Goal: Task Accomplishment & Management: Manage account settings

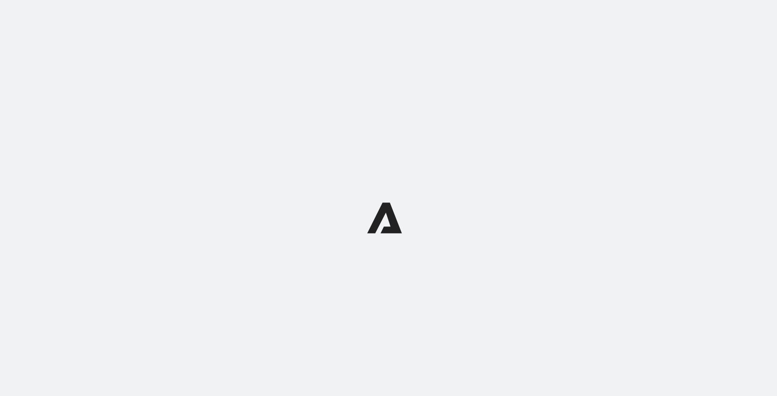
select select "12:00"
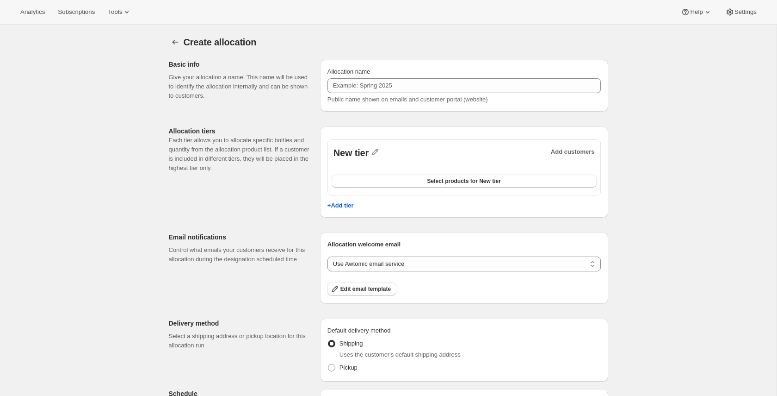
click at [640, 111] on div "Create allocation. This page is ready Create allocation Basic info Give your al…" at bounding box center [388, 276] width 777 height 503
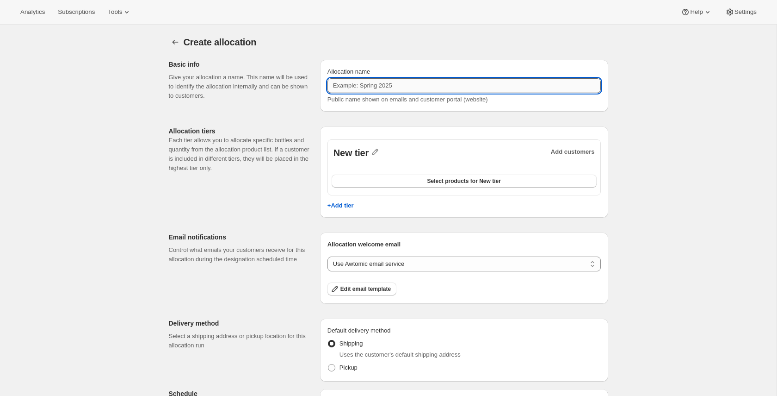
click at [529, 84] on input "Allocation name" at bounding box center [464, 85] width 273 height 15
type input "allocation 1.2"
click at [664, 137] on div "Create allocation. This page is ready Create allocation Basic info Give your al…" at bounding box center [388, 276] width 777 height 503
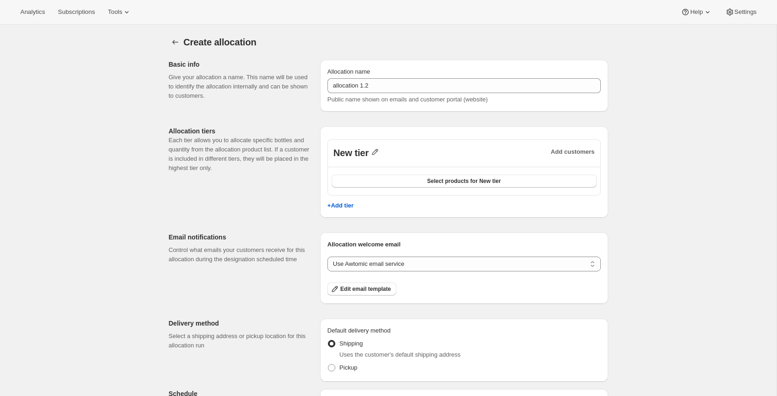
click at [372, 151] on icon "button" at bounding box center [375, 151] width 9 height 9
click at [402, 171] on input "New tier" at bounding box center [380, 171] width 89 height 15
type input "Gold"
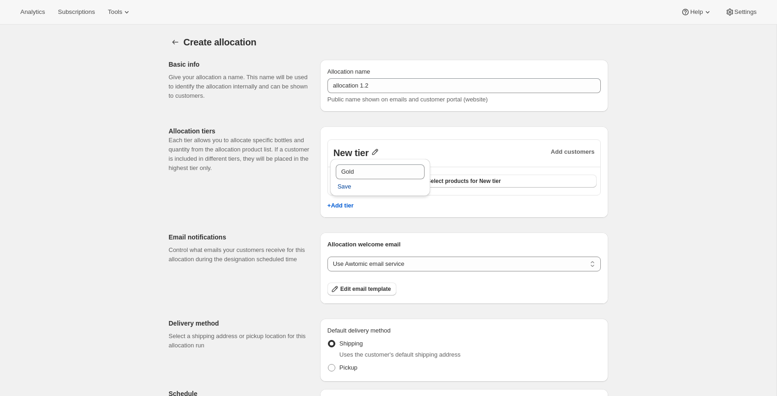
click at [344, 186] on span "Save" at bounding box center [345, 186] width 14 height 9
click at [403, 185] on button "Select products for Gold" at bounding box center [464, 180] width 265 height 13
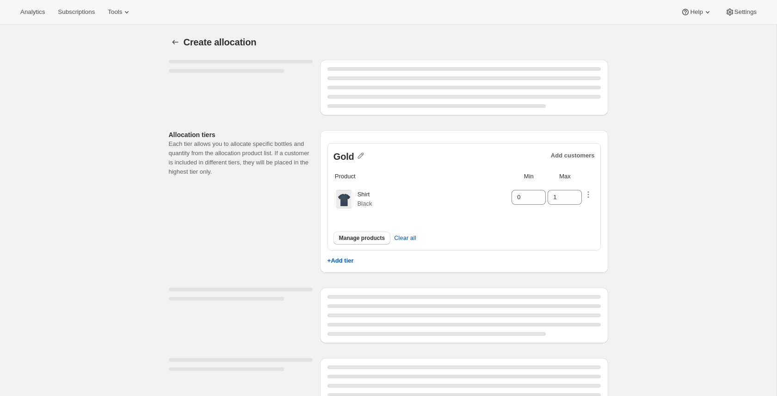
select select "12:00"
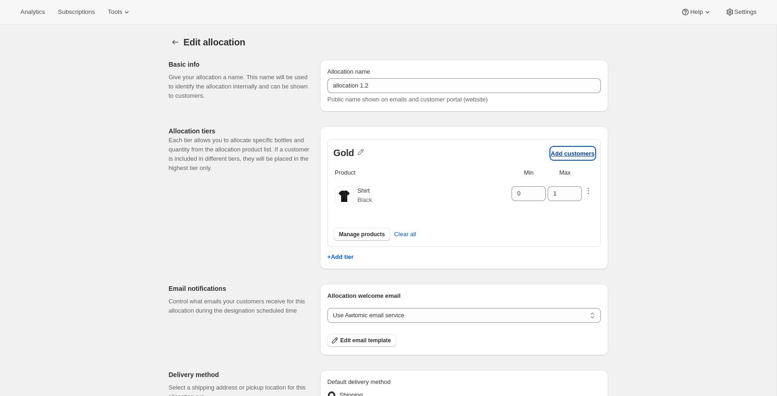
click at [584, 156] on button "Add customers" at bounding box center [573, 153] width 44 height 12
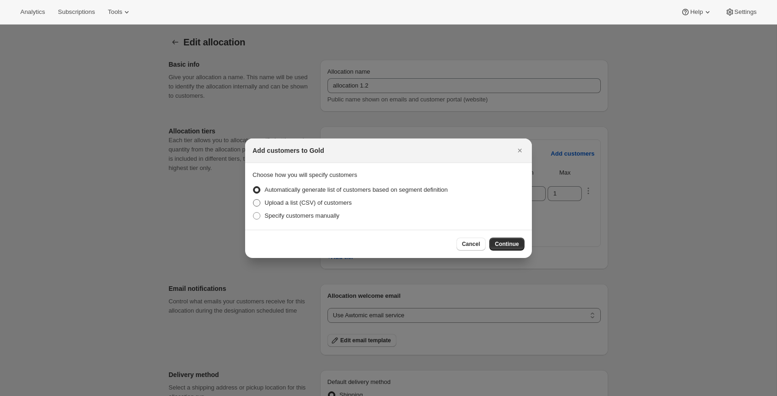
click at [302, 205] on span "Upload a list (CSV) of customers" at bounding box center [308, 202] width 87 height 7
click at [254, 199] on input "Upload a list (CSV) of customers" at bounding box center [253, 199] width 0 height 0
click at [500, 245] on span "Continue" at bounding box center [507, 243] width 24 height 7
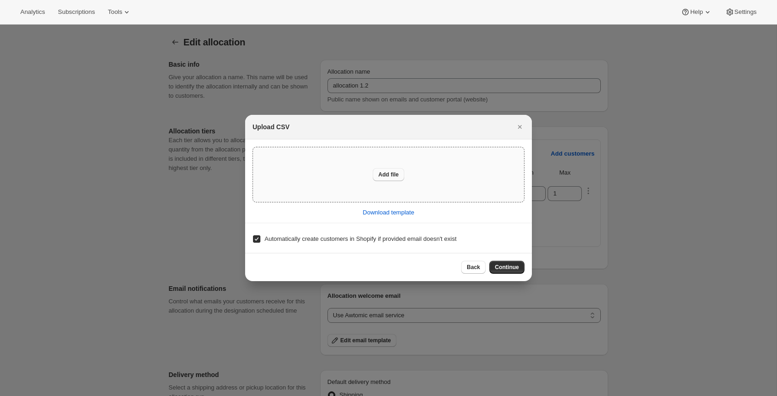
click at [388, 173] on span "Add file" at bounding box center [389, 174] width 20 height 7
click at [509, 268] on span "Continue" at bounding box center [507, 266] width 24 height 7
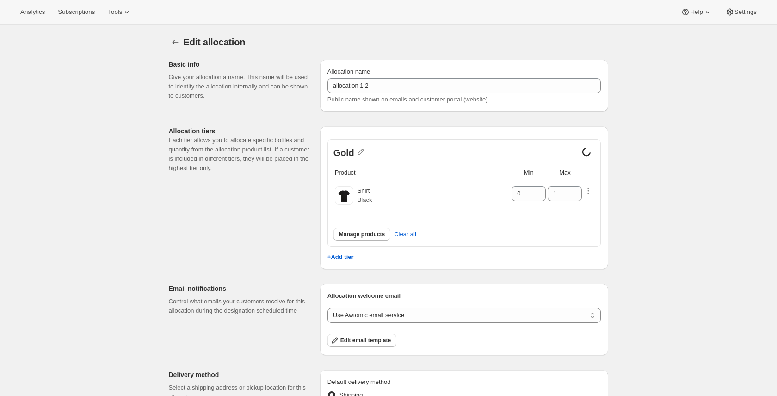
click at [697, 80] on div "Edit allocation. This page is ready Edit allocation Basic info Give your alloca…" at bounding box center [388, 302] width 777 height 555
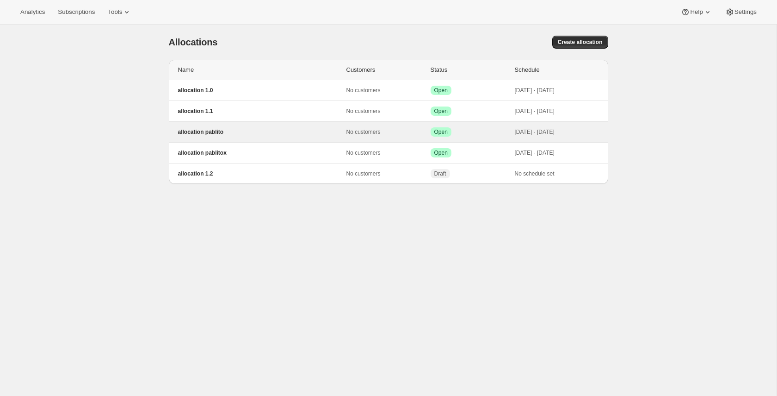
click at [291, 135] on p "allocation pablito" at bounding box center [262, 131] width 168 height 7
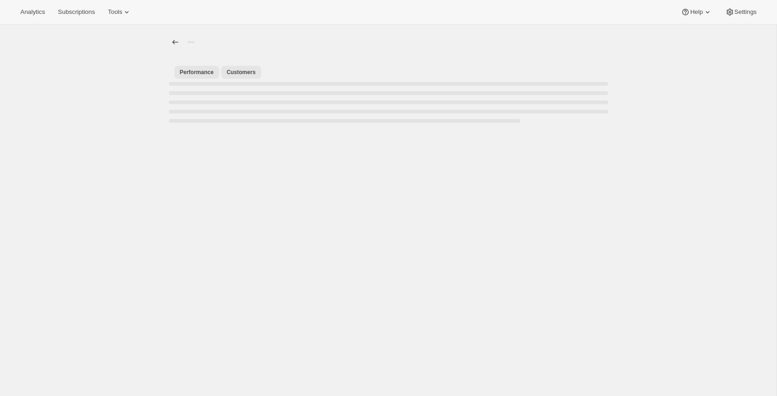
click at [239, 68] on span "Customers" at bounding box center [241, 71] width 29 height 7
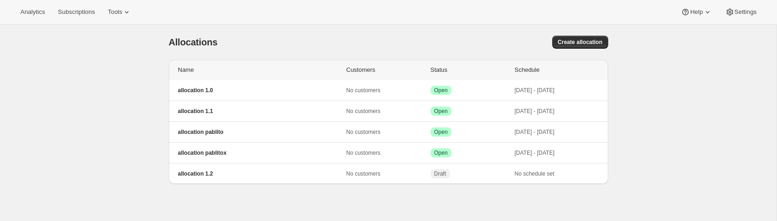
click at [35, 174] on div "[object Object]. This page is ready Allocations Create allocation Name Customer…" at bounding box center [388, 135] width 777 height 221
click at [87, 116] on div "[object Object]. This page is ready Allocations Create allocation Name Customer…" at bounding box center [388, 135] width 777 height 221
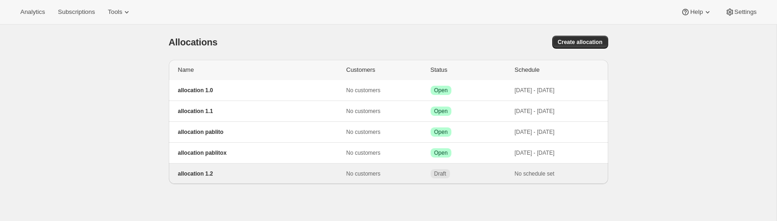
click at [274, 176] on p "allocation 1.2" at bounding box center [262, 173] width 168 height 7
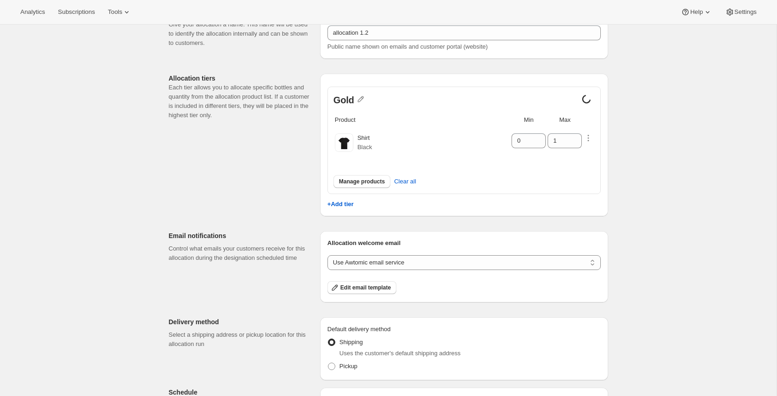
scroll to position [87, 0]
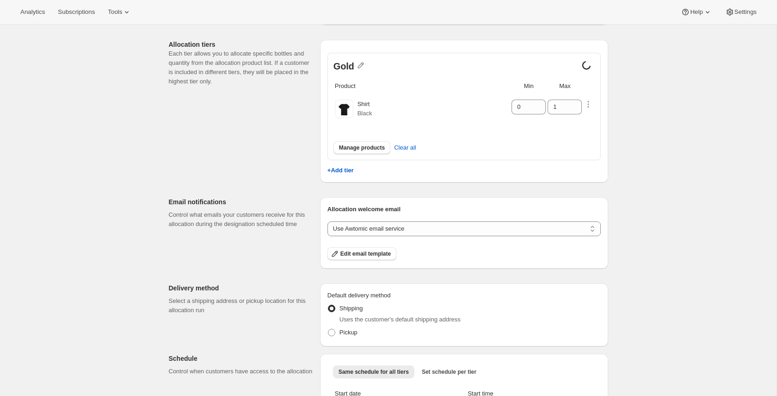
click at [339, 174] on div "+Add tier" at bounding box center [464, 167] width 273 height 15
click at [346, 172] on p "+Add tier" at bounding box center [341, 170] width 26 height 7
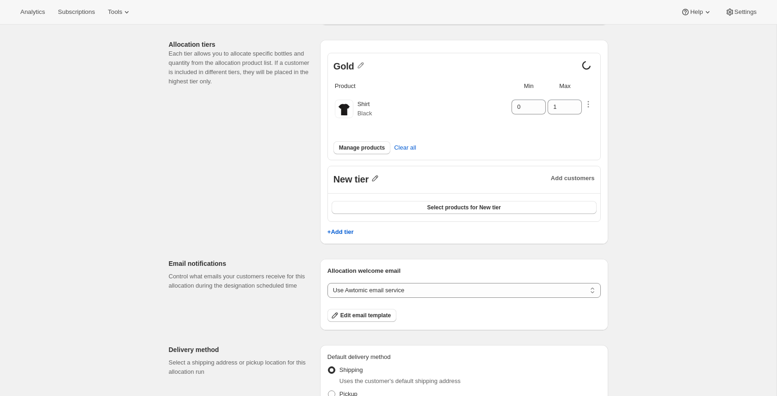
click at [378, 178] on icon "button" at bounding box center [375, 178] width 9 height 9
click at [398, 195] on input "New tier" at bounding box center [380, 197] width 89 height 15
type input "Silver"
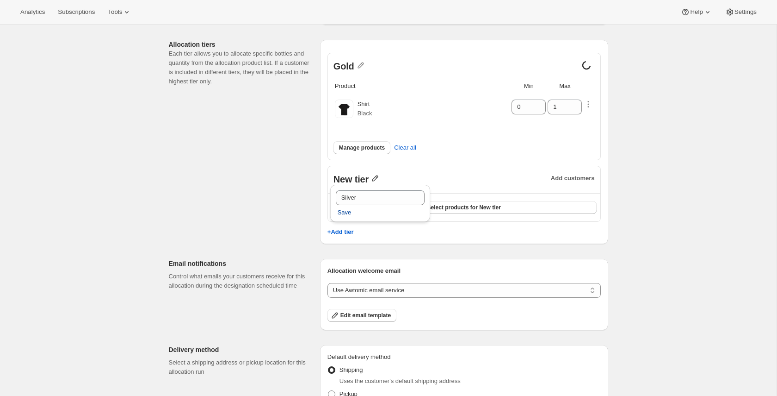
click at [353, 212] on button "Save" at bounding box center [344, 212] width 25 height 15
click at [405, 204] on button "Select products for Silver" at bounding box center [464, 207] width 265 height 13
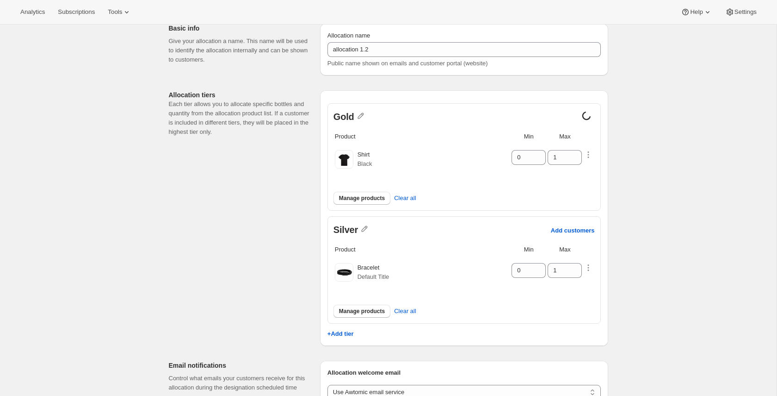
scroll to position [69, 0]
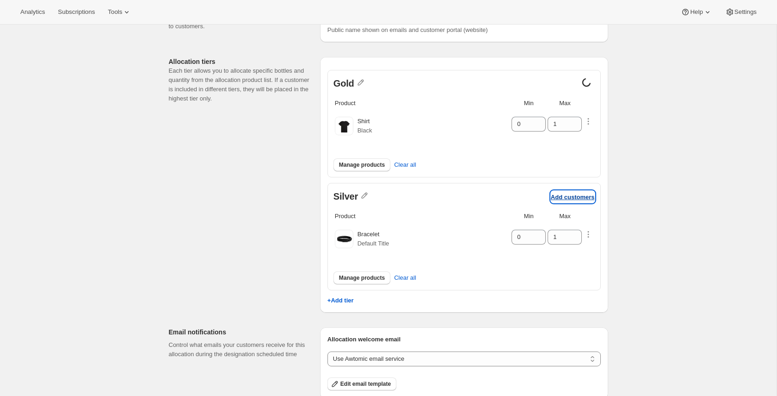
click at [564, 197] on p "Add customers" at bounding box center [573, 196] width 44 height 7
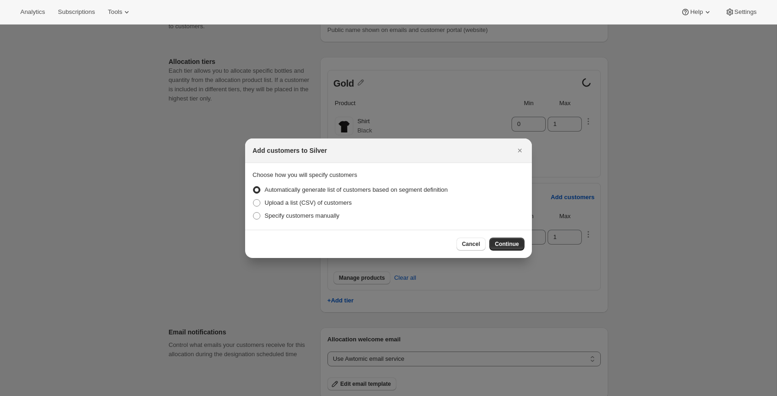
drag, startPoint x: 337, startPoint y: 203, endPoint x: 384, endPoint y: 218, distance: 49.5
click at [339, 204] on span "Upload a list (CSV) of customers" at bounding box center [308, 202] width 87 height 7
click at [500, 242] on span "Continue" at bounding box center [507, 243] width 24 height 7
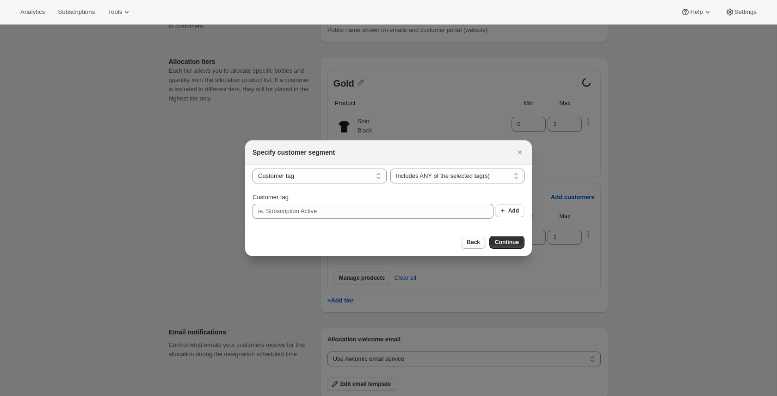
click at [472, 240] on span "Back" at bounding box center [473, 241] width 13 height 7
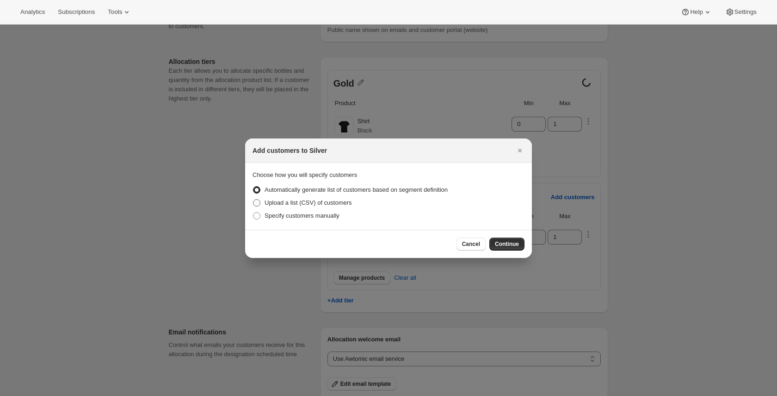
click at [316, 205] on span "Upload a list (CSV) of customers" at bounding box center [308, 202] width 87 height 7
click at [254, 199] on input "Upload a list (CSV) of customers" at bounding box center [253, 199] width 0 height 0
click at [504, 243] on span "Continue" at bounding box center [507, 243] width 24 height 7
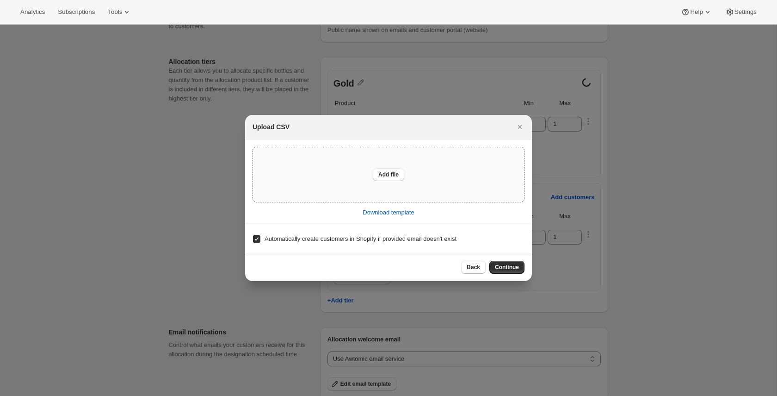
click at [412, 178] on div "Add file" at bounding box center [388, 174] width 271 height 55
click at [506, 266] on span "Continue" at bounding box center [507, 266] width 24 height 7
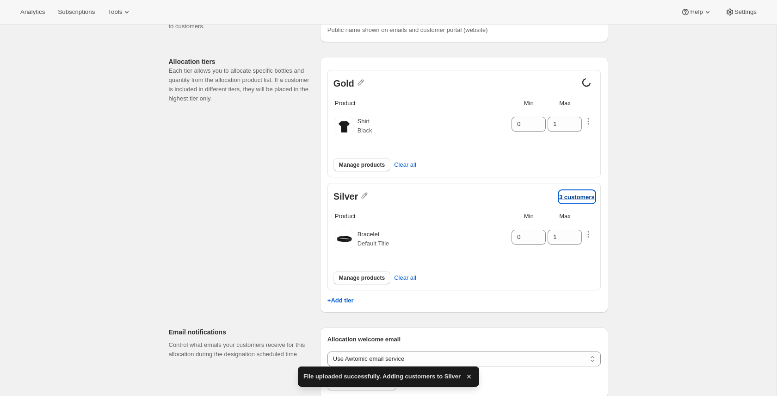
click at [564, 195] on p "3 customers" at bounding box center [577, 196] width 36 height 7
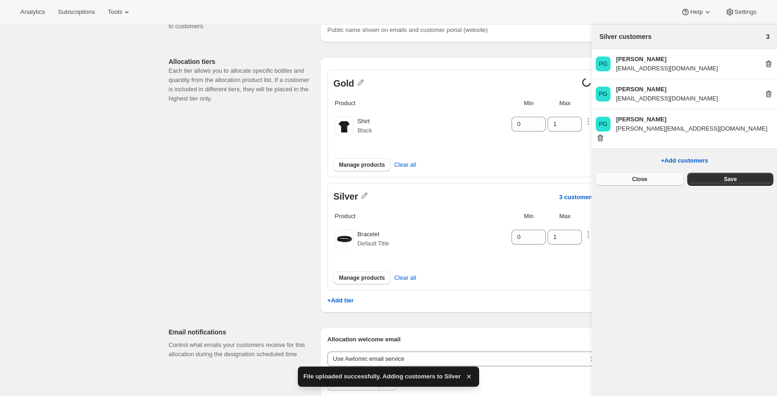
click at [658, 173] on button "Close" at bounding box center [640, 179] width 88 height 13
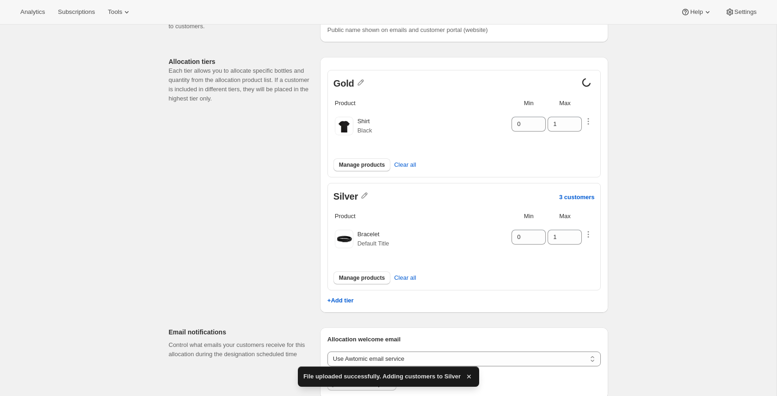
scroll to position [172, 0]
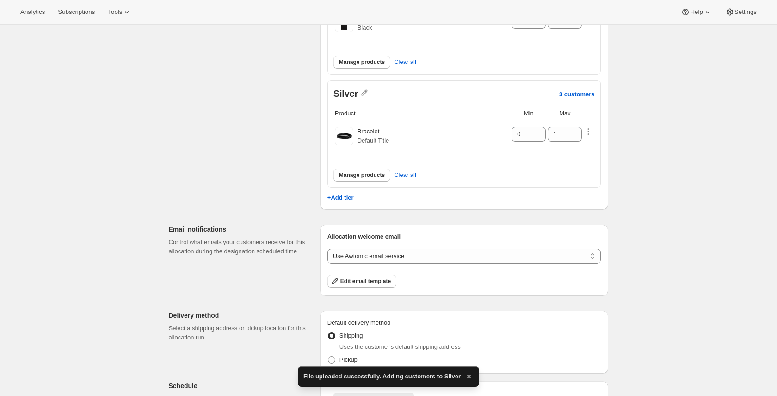
click at [351, 202] on div "Gold Product Min Max Shirt Black 0 1 Manage products Clear all Silver 3 custome…" at bounding box center [464, 81] width 288 height 255
click at [346, 199] on p "+Add tier" at bounding box center [341, 197] width 26 height 7
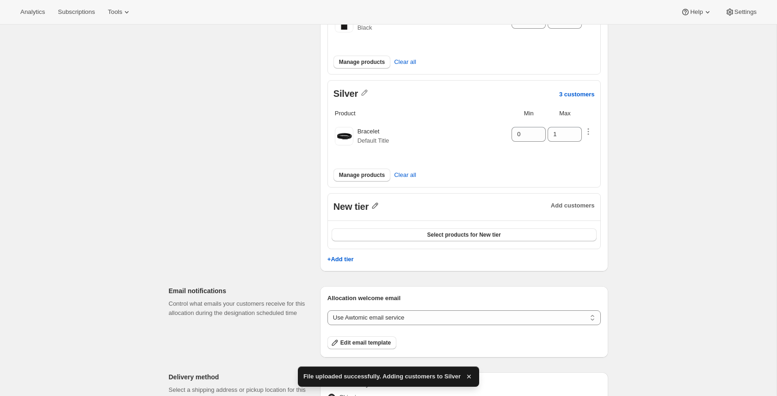
click at [377, 203] on icon "button" at bounding box center [375, 206] width 6 height 6
click at [399, 228] on input "New tier" at bounding box center [380, 224] width 89 height 15
type input "Bronze"
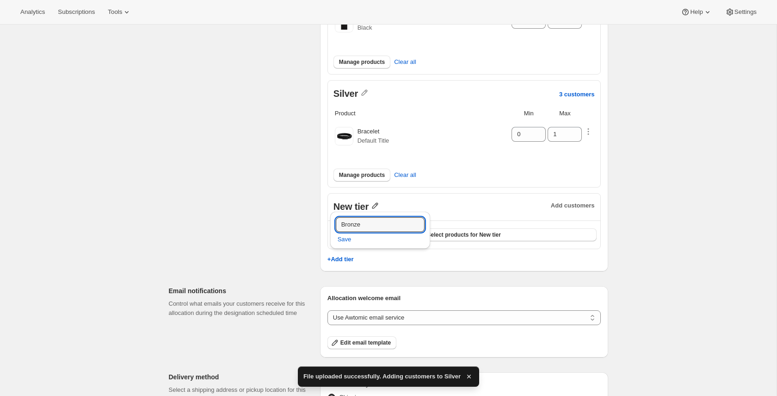
drag, startPoint x: 348, startPoint y: 240, endPoint x: 405, endPoint y: 240, distance: 56.9
click at [348, 240] on span "Save" at bounding box center [345, 239] width 14 height 9
click at [434, 233] on span "Select products for Bronze" at bounding box center [463, 234] width 71 height 7
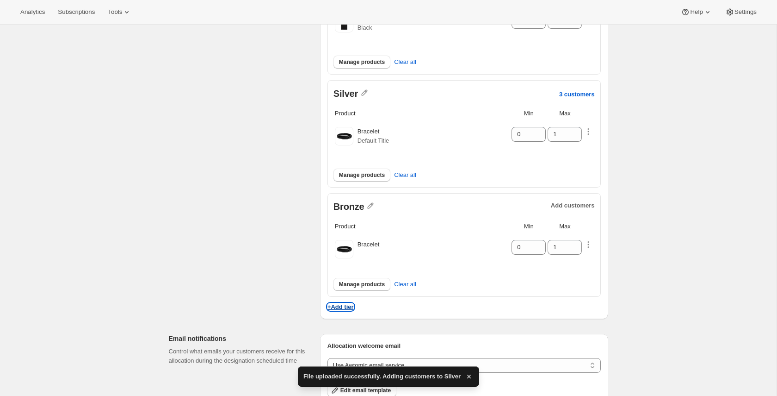
click at [347, 308] on p "+Add tier" at bounding box center [341, 306] width 26 height 7
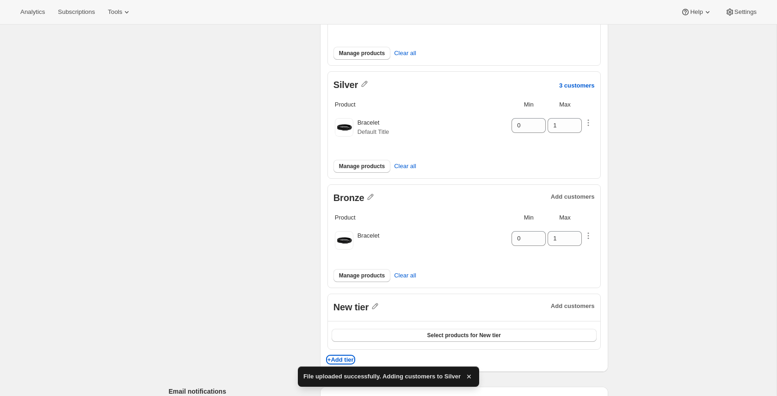
scroll to position [225, 0]
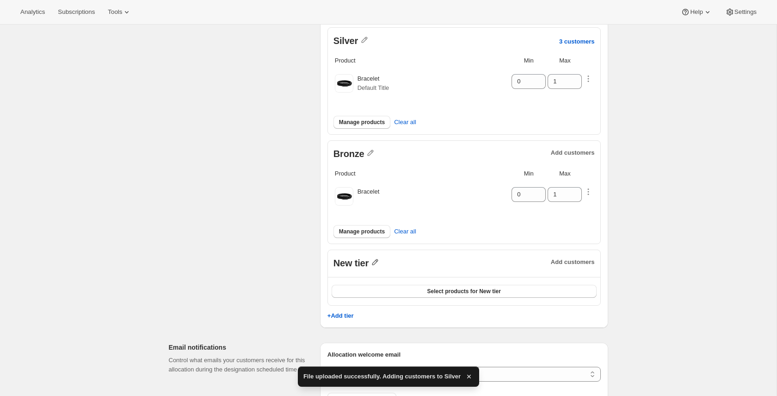
click at [373, 262] on icon "button" at bounding box center [375, 262] width 6 height 6
click at [379, 280] on input "New tier" at bounding box center [380, 280] width 89 height 15
type input "Metal"
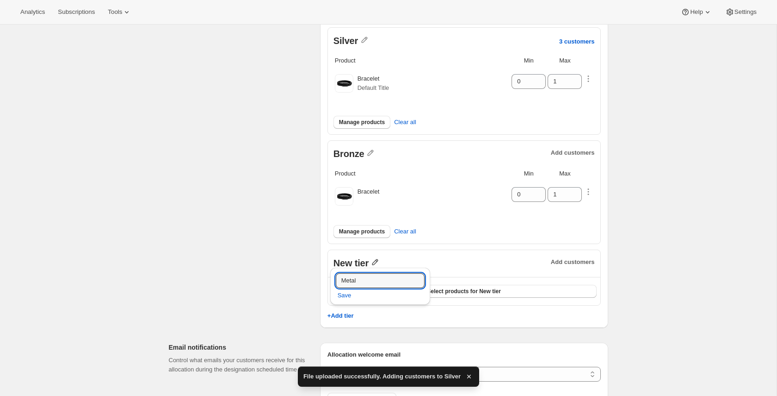
drag, startPoint x: 348, startPoint y: 299, endPoint x: 358, endPoint y: 297, distance: 9.9
click at [350, 298] on span "Save" at bounding box center [345, 295] width 14 height 9
click at [421, 287] on button "Select products for Metal" at bounding box center [464, 291] width 265 height 13
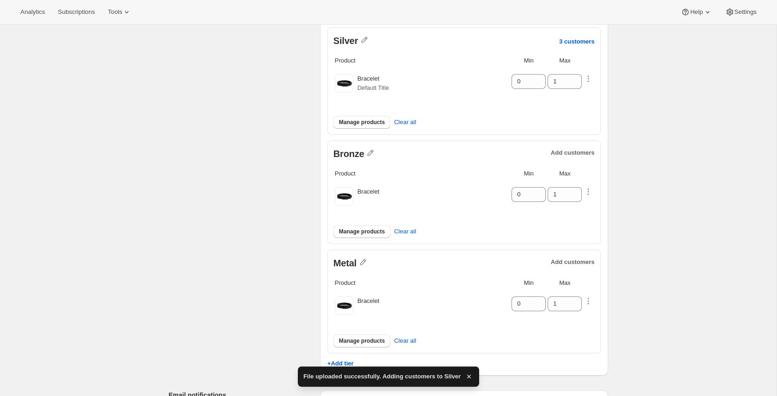
scroll to position [260, 0]
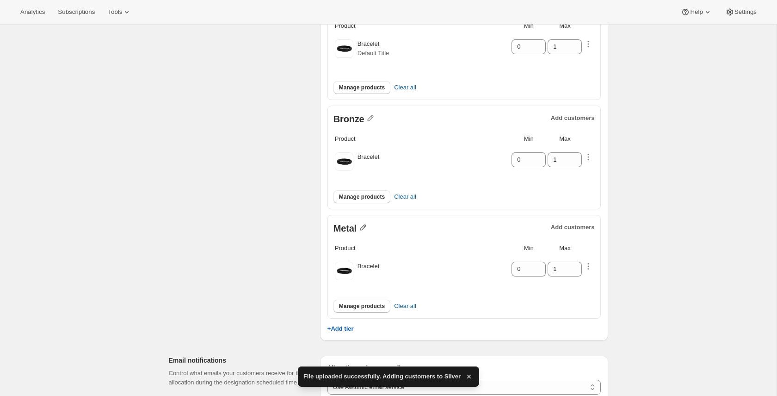
click at [364, 225] on icon "button" at bounding box center [363, 227] width 9 height 9
click at [374, 246] on input "Metal" at bounding box center [368, 245] width 89 height 15
type input "Paper"
click at [335, 263] on span "Save" at bounding box center [333, 260] width 14 height 9
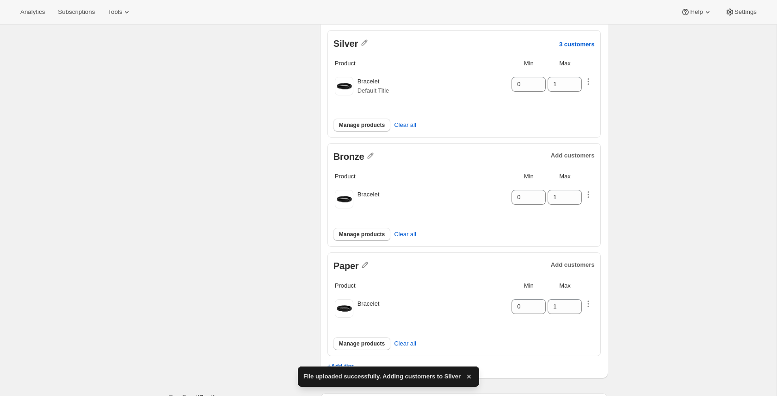
scroll to position [198, 0]
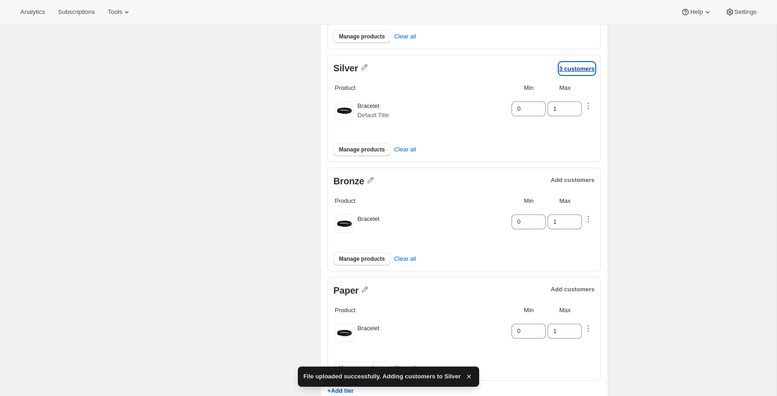
click at [565, 68] on p "3 customers" at bounding box center [577, 68] width 36 height 7
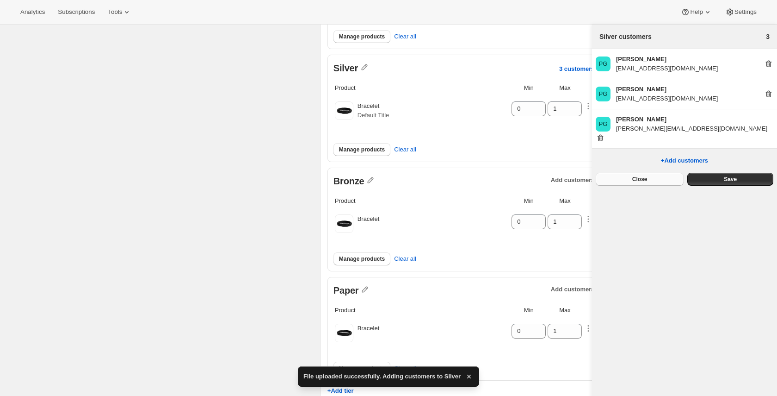
click at [660, 174] on button "Close" at bounding box center [640, 179] width 88 height 13
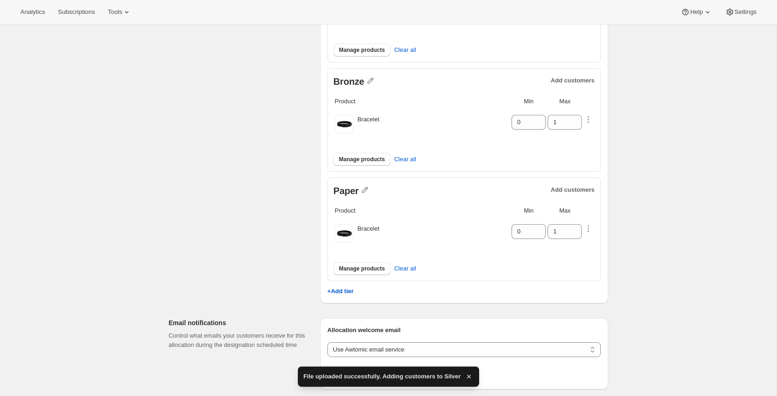
scroll to position [0, 0]
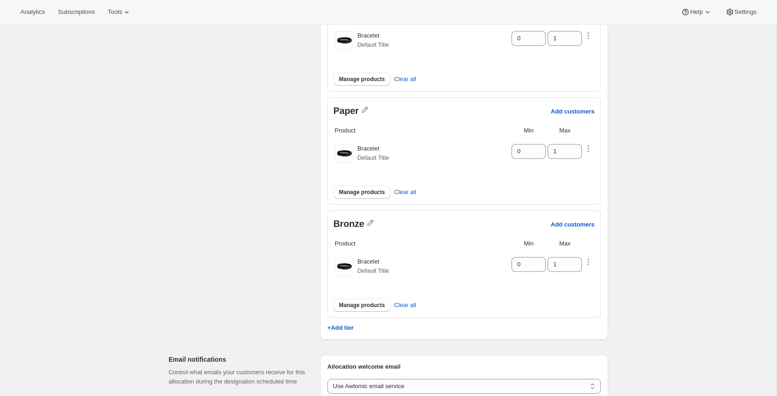
scroll to position [310, 0]
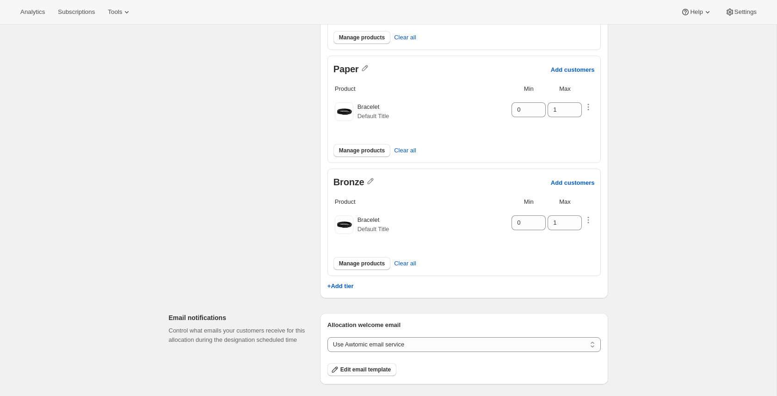
click at [680, 148] on div "Edit allocation. This page is ready Edit allocation Basic info Give your alloca…" at bounding box center [388, 162] width 777 height 894
click at [568, 71] on p "Add customers" at bounding box center [573, 69] width 44 height 7
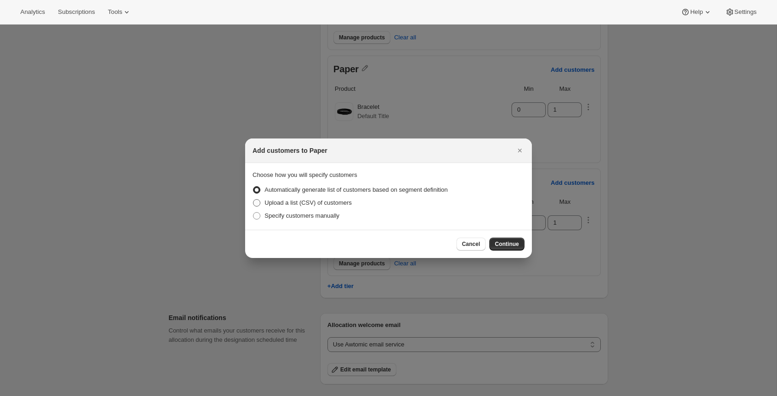
click at [325, 201] on span "Upload a list (CSV) of customers" at bounding box center [308, 202] width 87 height 7
click at [254, 199] on input "Upload a list (CSV) of customers" at bounding box center [253, 199] width 0 height 0
click at [501, 245] on span "Continue" at bounding box center [507, 243] width 24 height 7
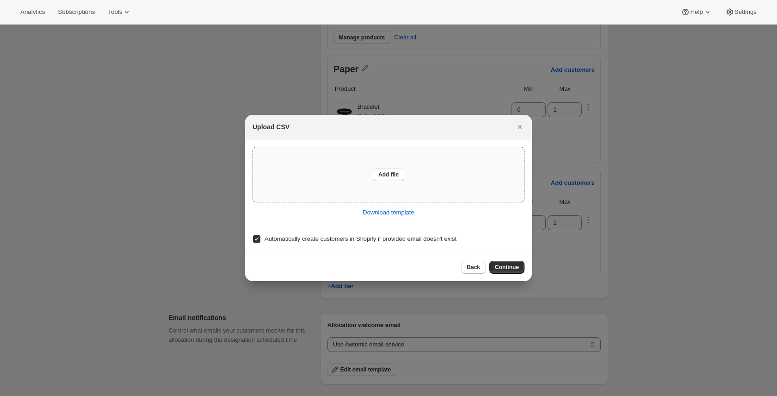
click at [413, 196] on div "Add file" at bounding box center [388, 174] width 271 height 55
click at [502, 264] on span "Continue" at bounding box center [507, 266] width 24 height 7
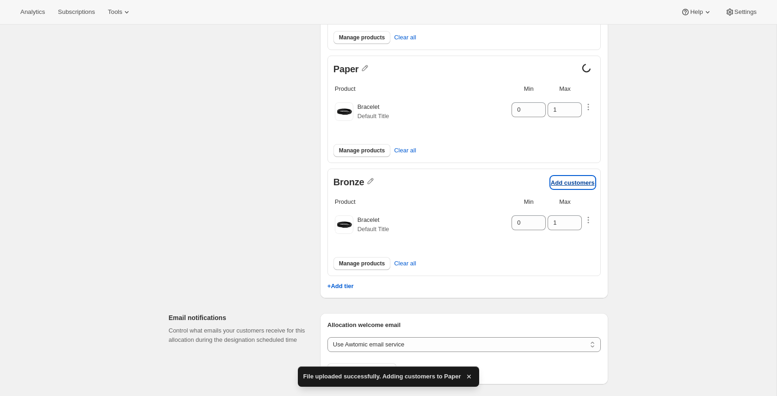
click at [570, 182] on p "Add customers" at bounding box center [573, 182] width 44 height 7
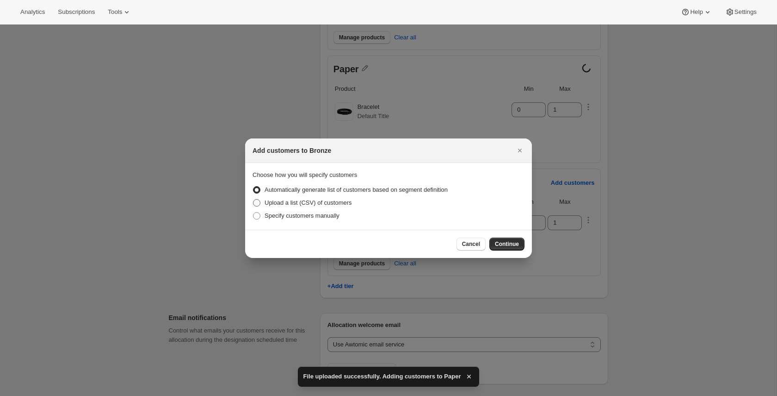
click at [323, 205] on span "Upload a list (CSV) of customers" at bounding box center [308, 202] width 87 height 7
click at [254, 199] on input "Upload a list (CSV) of customers" at bounding box center [253, 199] width 0 height 0
click at [503, 245] on span "Continue" at bounding box center [507, 243] width 24 height 7
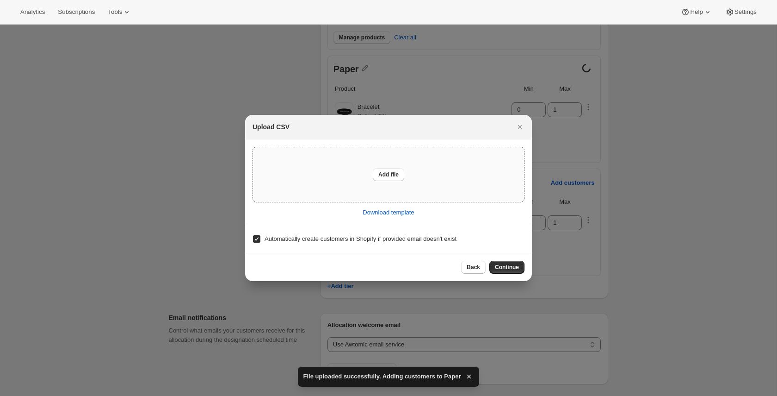
click at [396, 185] on div "Add file" at bounding box center [388, 174] width 271 height 55
click at [511, 265] on span "Continue" at bounding box center [507, 266] width 24 height 7
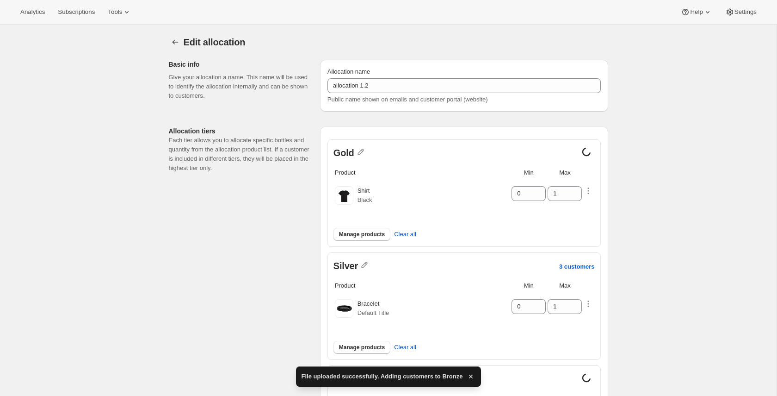
scroll to position [310, 0]
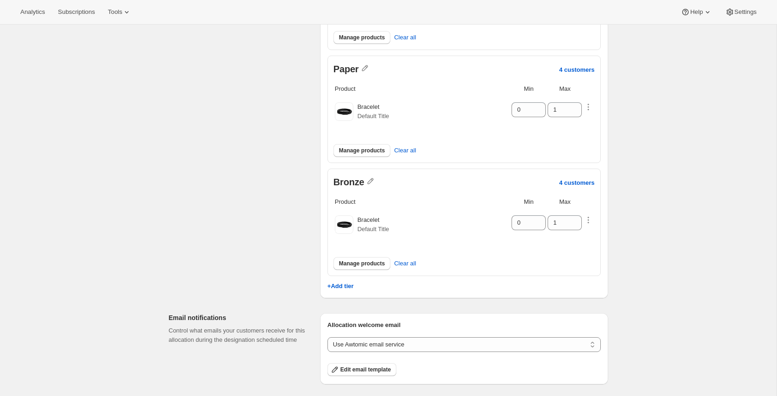
click at [643, 50] on div "Edit allocation. This page is ready Edit allocation Basic info Give your alloca…" at bounding box center [388, 162] width 777 height 894
click at [584, 69] on p "4 customers" at bounding box center [577, 69] width 36 height 7
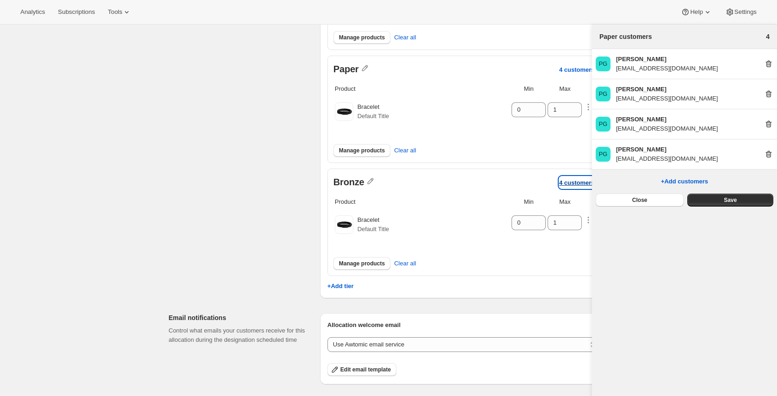
click at [573, 180] on p "4 customers" at bounding box center [577, 182] width 36 height 7
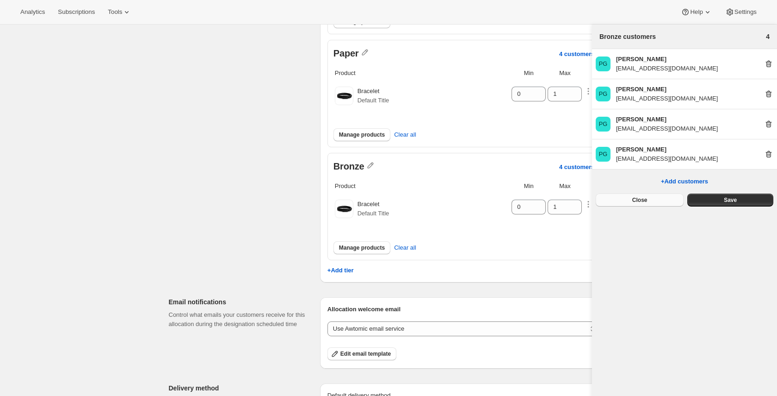
click at [622, 205] on button "Close" at bounding box center [640, 199] width 88 height 13
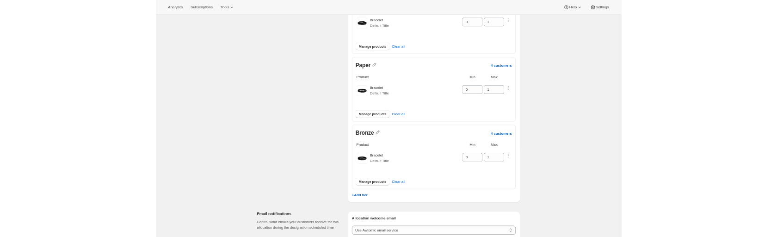
scroll to position [240, 0]
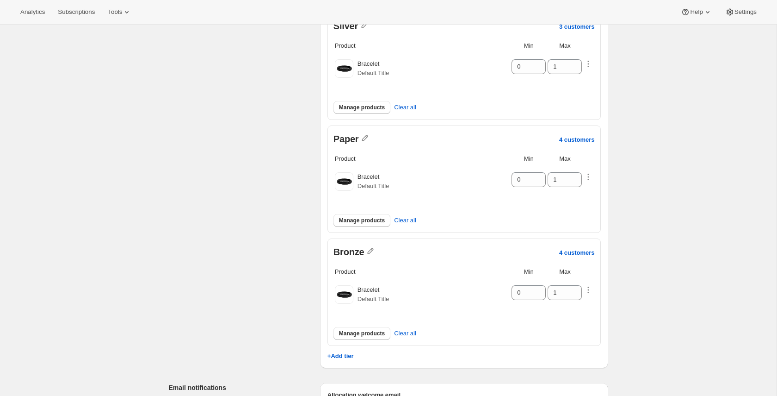
click at [658, 193] on div "Edit allocation. This page is ready Edit allocation Basic info Give your alloca…" at bounding box center [388, 232] width 777 height 894
click at [568, 252] on p "4 customers" at bounding box center [577, 252] width 36 height 7
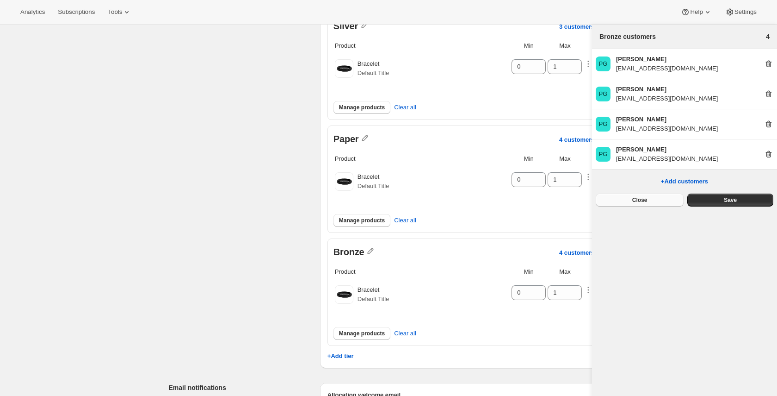
click at [607, 199] on button "Close" at bounding box center [640, 199] width 88 height 13
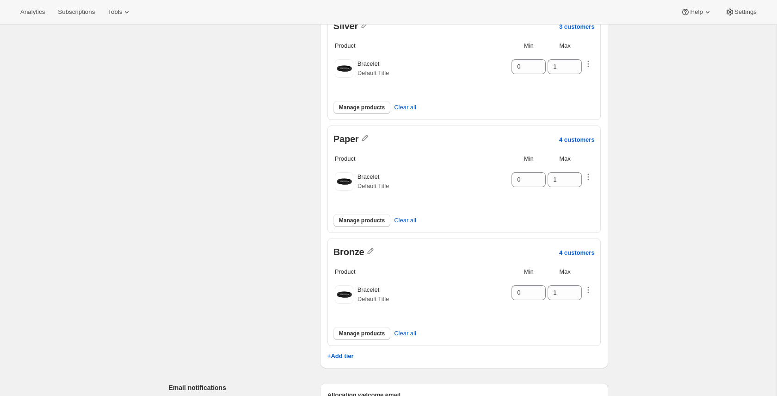
click at [673, 205] on div "Edit allocation. This page is ready Edit allocation Basic info Give your alloca…" at bounding box center [388, 232] width 777 height 894
click at [212, 75] on div "Allocation tiers Each tier allows you to allocate specific bottles and quantity…" at bounding box center [384, 123] width 447 height 489
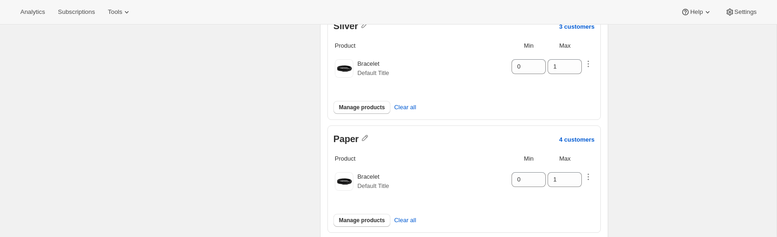
click at [59, 168] on div "Edit allocation. This page is ready Edit allocation Basic info Give your alloca…" at bounding box center [388, 232] width 777 height 894
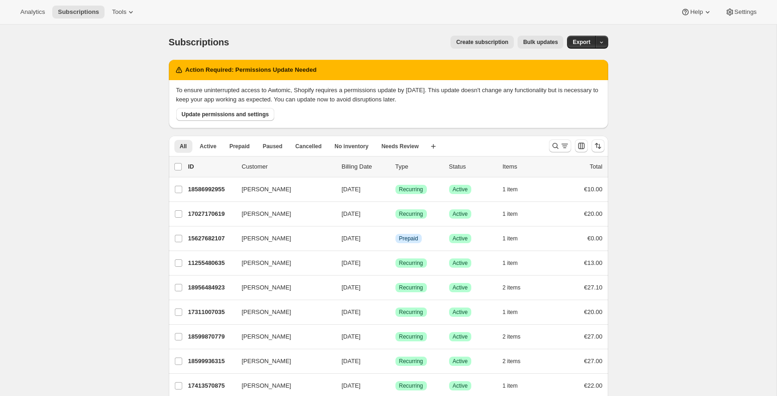
click at [505, 38] on button "Create subscription" at bounding box center [482, 42] width 63 height 13
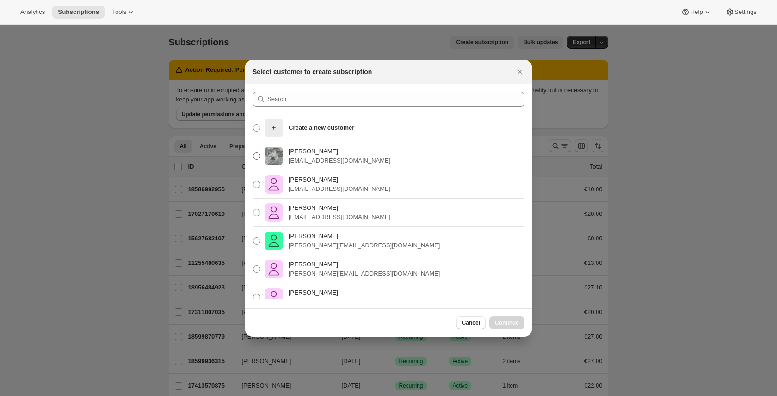
click at [360, 147] on p "[PERSON_NAME]" at bounding box center [340, 151] width 102 height 9
click at [254, 152] on input "Pablo Gumilla pablo.gumilla@gmail.com" at bounding box center [253, 152] width 0 height 0
radio input "true"
click at [505, 324] on span "Continue" at bounding box center [507, 322] width 24 height 7
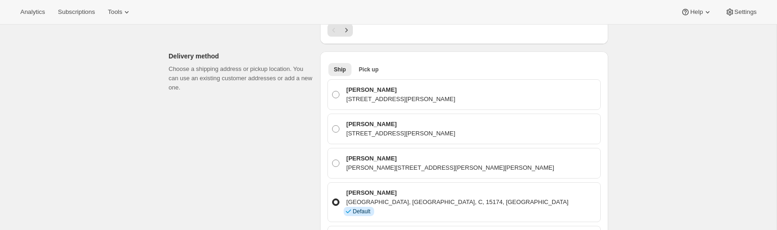
scroll to position [515, 0]
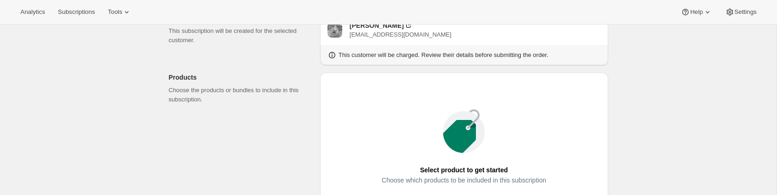
scroll to position [92, 0]
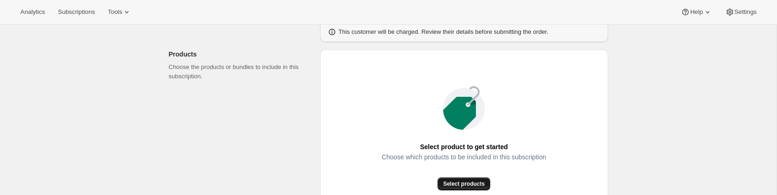
click at [455, 69] on span "Select products" at bounding box center [464, 183] width 42 height 7
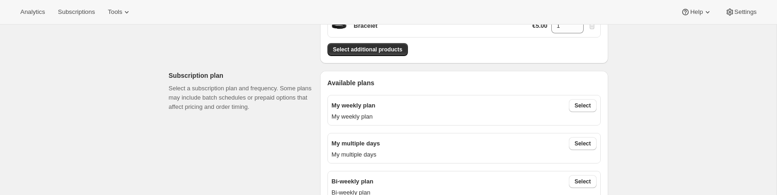
scroll to position [160, 0]
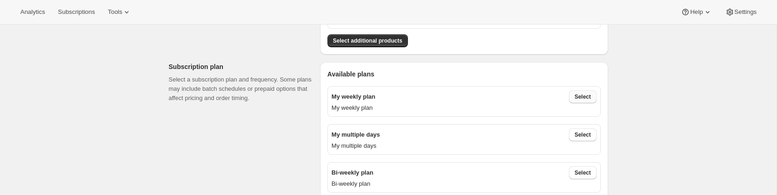
click at [576, 69] on span "Select" at bounding box center [583, 96] width 16 height 7
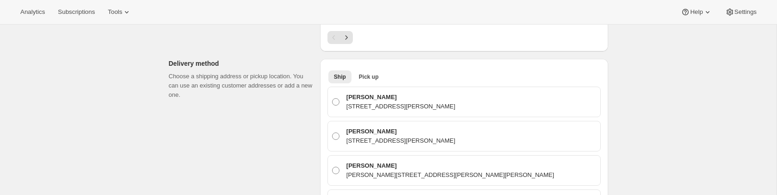
scroll to position [473, 0]
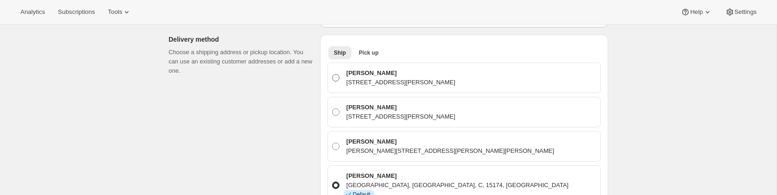
click at [337, 69] on span at bounding box center [335, 77] width 7 height 7
click at [333, 69] on input "Pablo Gumilla san martin 222, Madrid, VI, 28110, Spain" at bounding box center [332, 74] width 0 height 0
radio input "true"
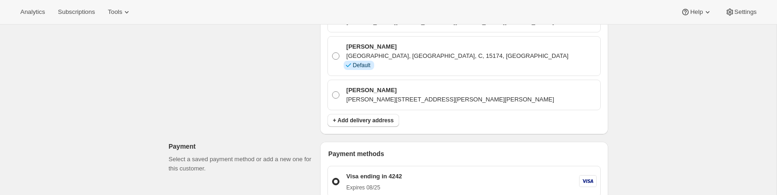
scroll to position [655, 0]
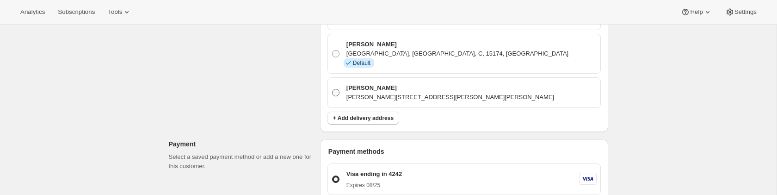
click at [336, 69] on span at bounding box center [335, 92] width 7 height 7
click at [333, 69] on input "Pablo Gumilla Paula Albarracín 426 Departamento 2 PB, Paula Albarracin 426, God…" at bounding box center [332, 89] width 0 height 0
radio input "true"
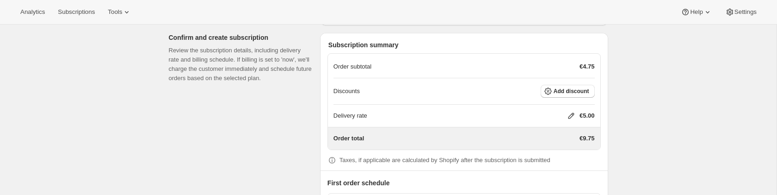
scroll to position [1037, 0]
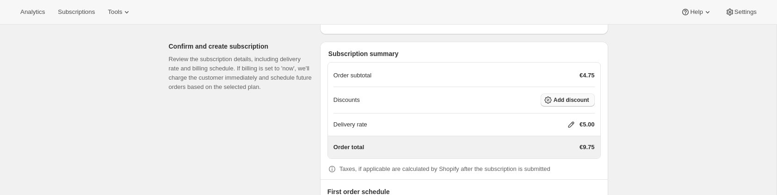
click at [555, 69] on span "Add discount" at bounding box center [572, 99] width 36 height 7
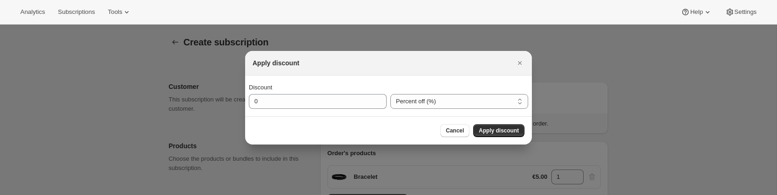
scroll to position [0, 0]
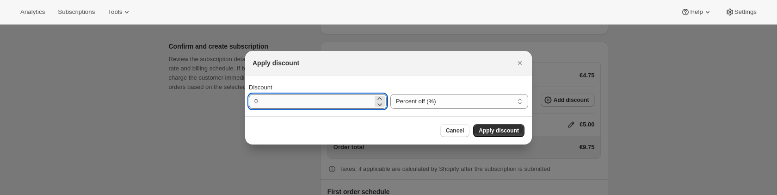
click at [339, 69] on input "0" at bounding box center [311, 101] width 124 height 15
type input "5"
click at [492, 69] on span "Apply discount" at bounding box center [499, 130] width 40 height 7
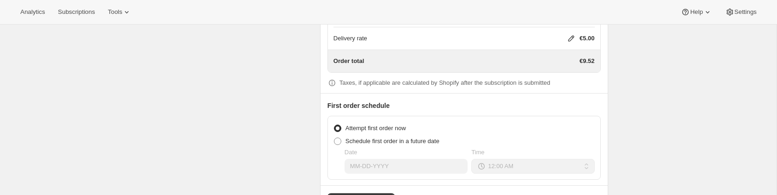
scroll to position [1164, 0]
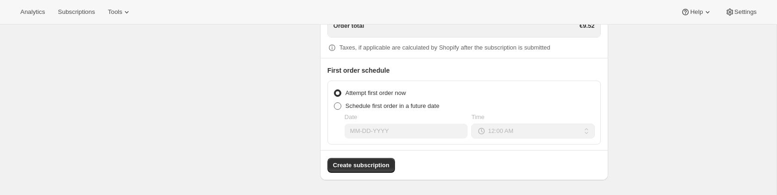
click at [339, 69] on span at bounding box center [337, 105] width 7 height 7
click at [335, 69] on input "Schedule first order in a future date" at bounding box center [334, 102] width 0 height 0
radio input "true"
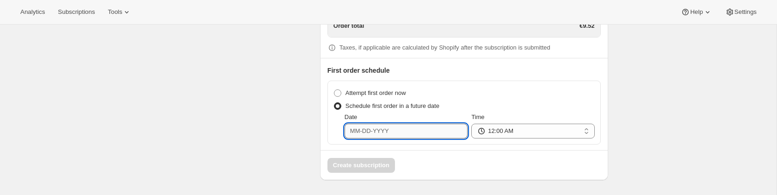
click at [417, 69] on input "Date" at bounding box center [406, 131] width 123 height 15
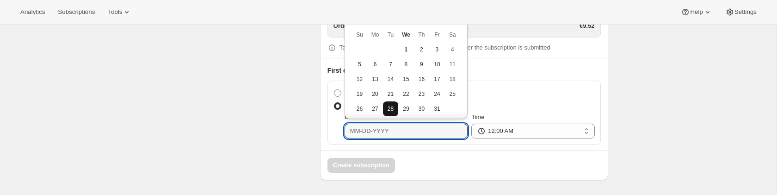
scroll to position [1160, 0]
click at [410, 69] on button "15" at bounding box center [405, 75] width 15 height 15
type input "10-15-2025"
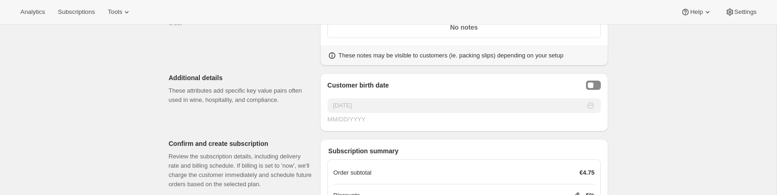
scroll to position [899, 0]
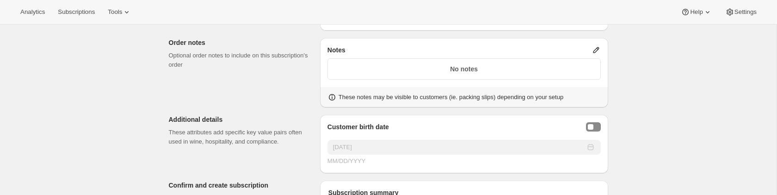
click at [594, 55] on icon at bounding box center [596, 49] width 9 height 9
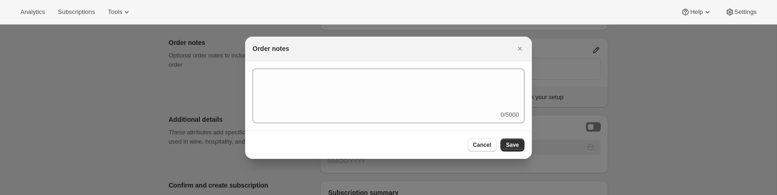
click at [315, 69] on div "0/5000" at bounding box center [388, 95] width 287 height 69
click at [323, 69] on div "0/5000" at bounding box center [389, 95] width 272 height 55
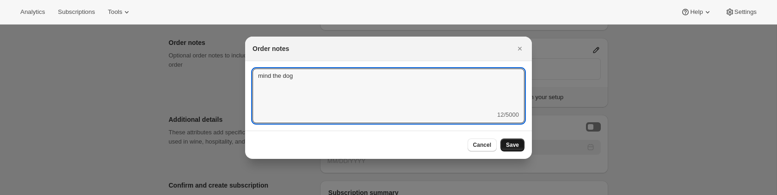
type textarea "mind the dog"
click at [506, 69] on span "Save" at bounding box center [512, 144] width 13 height 7
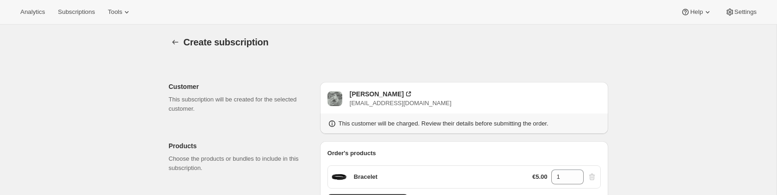
scroll to position [899, 0]
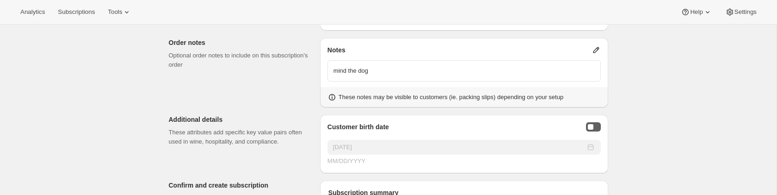
click at [593, 69] on button "Birthday Selector" at bounding box center [593, 126] width 15 height 9
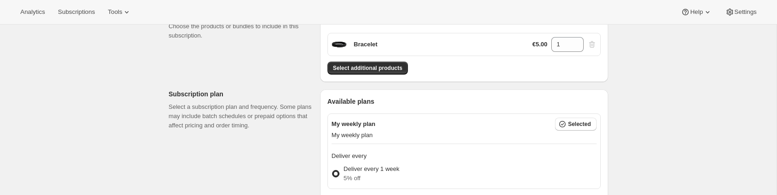
scroll to position [58, 0]
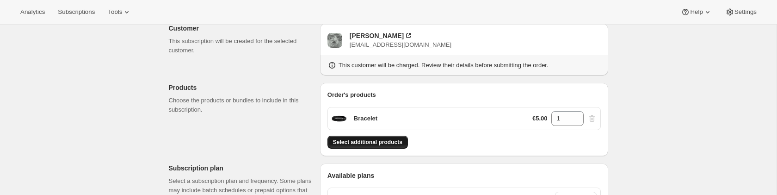
click at [394, 69] on span "Select additional products" at bounding box center [367, 141] width 69 height 7
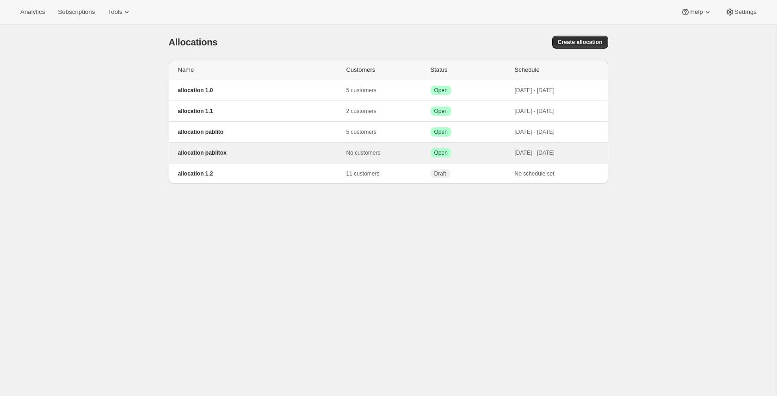
click at [256, 157] on div "allocation pablitox No customers Success Open [DATE] - [DATE]" at bounding box center [388, 152] width 428 height 9
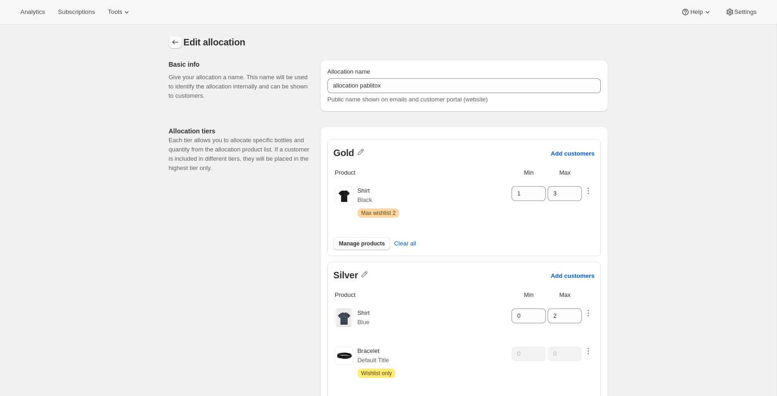
click at [173, 40] on icon "Allocations" at bounding box center [175, 41] width 9 height 9
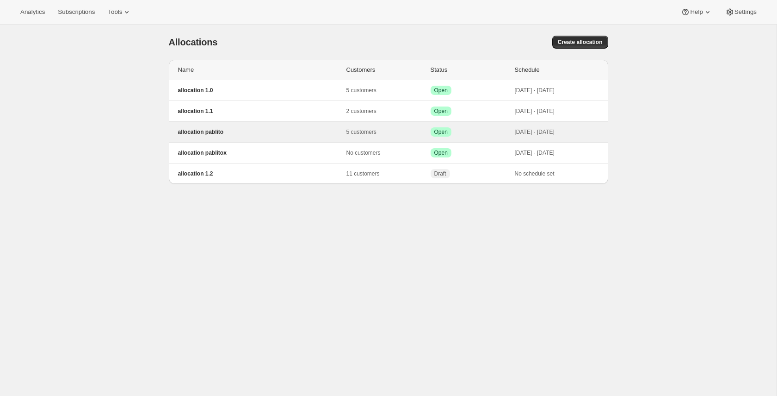
click at [283, 130] on p "allocation pablito" at bounding box center [262, 131] width 168 height 7
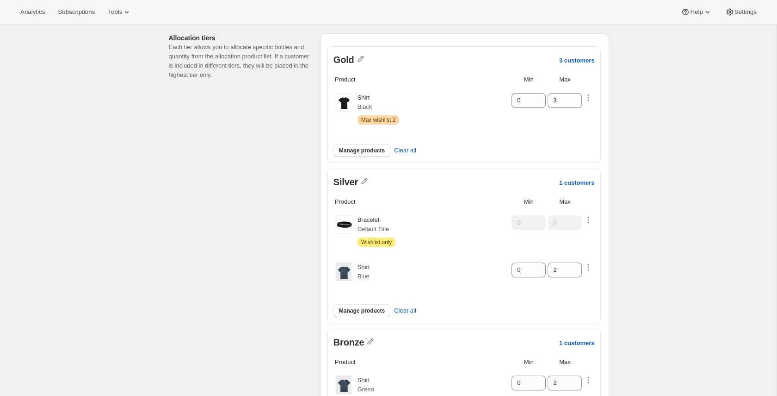
scroll to position [41, 0]
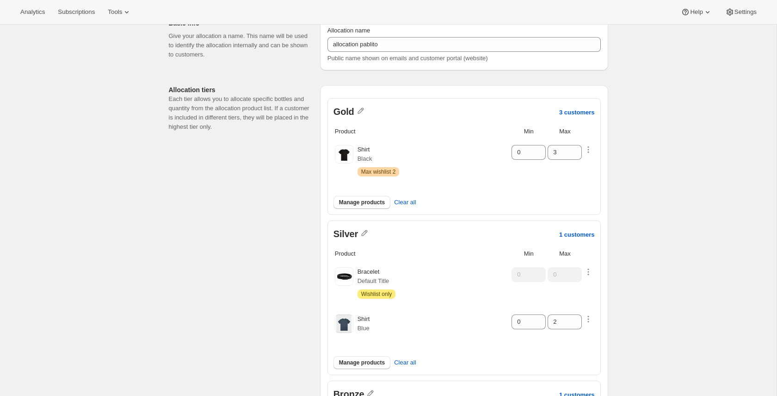
click at [650, 167] on div "Edit allocation. This page is ready Edit allocation Basic info Give your alloca…" at bounding box center [388, 382] width 777 height 799
click at [675, 57] on div "Edit allocation. This page is ready Edit allocation Basic info Give your alloca…" at bounding box center [388, 382] width 777 height 799
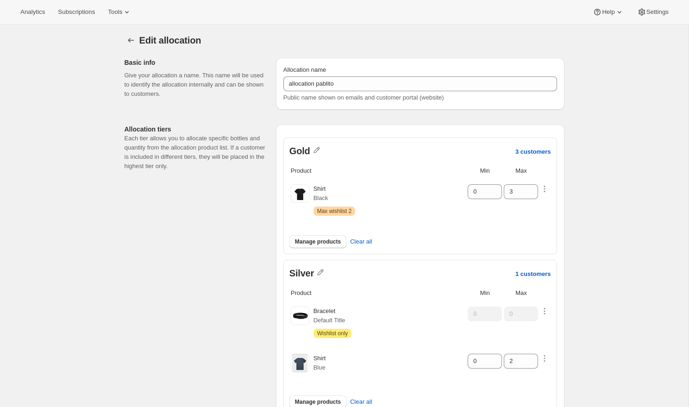
scroll to position [0, 0]
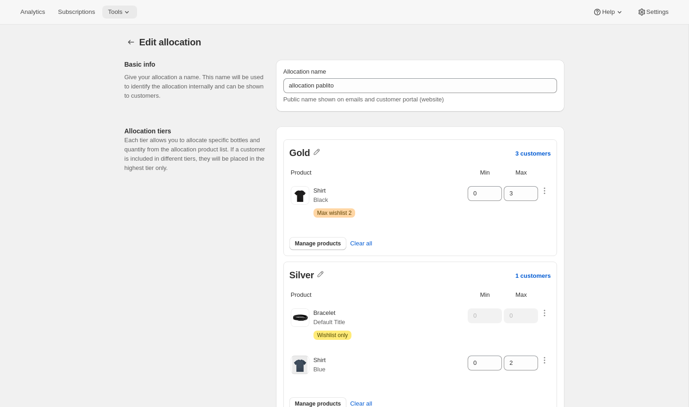
click at [131, 12] on icon at bounding box center [126, 11] width 9 height 9
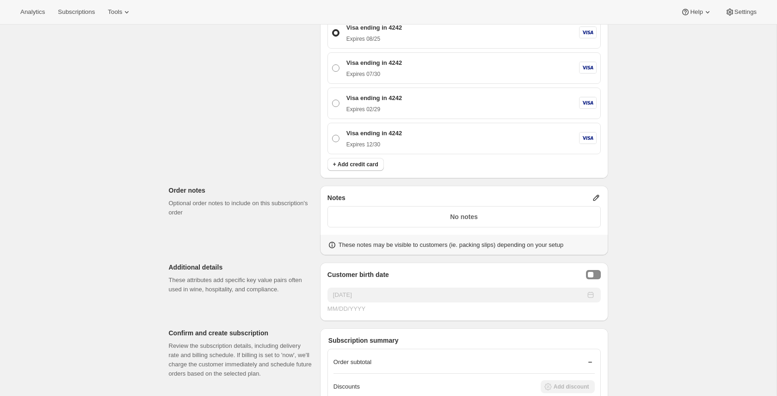
scroll to position [999, 0]
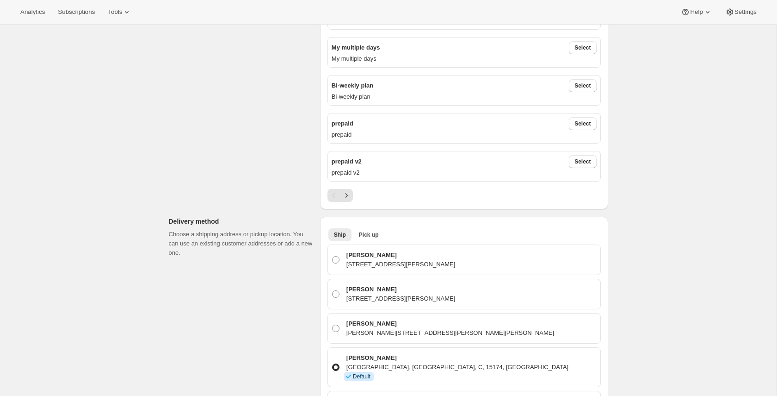
scroll to position [0, 0]
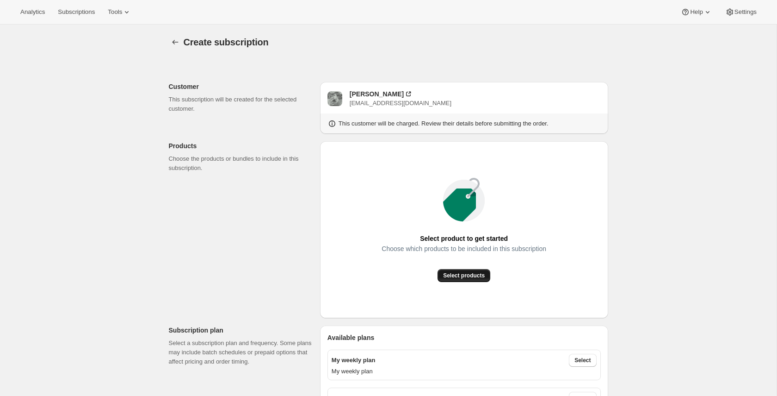
click at [480, 275] on span "Select products" at bounding box center [464, 275] width 42 height 7
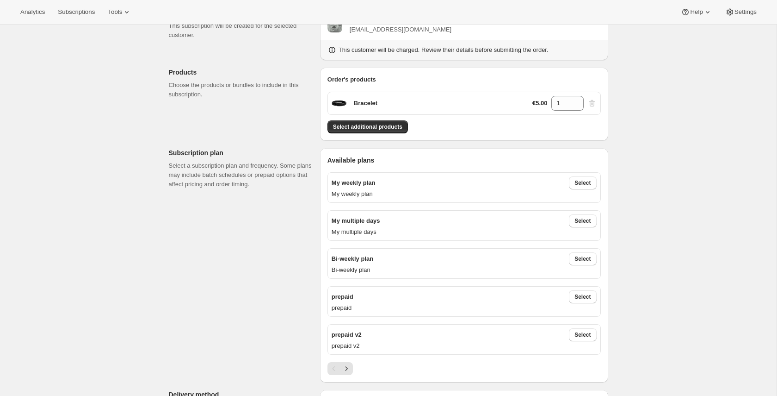
scroll to position [136, 0]
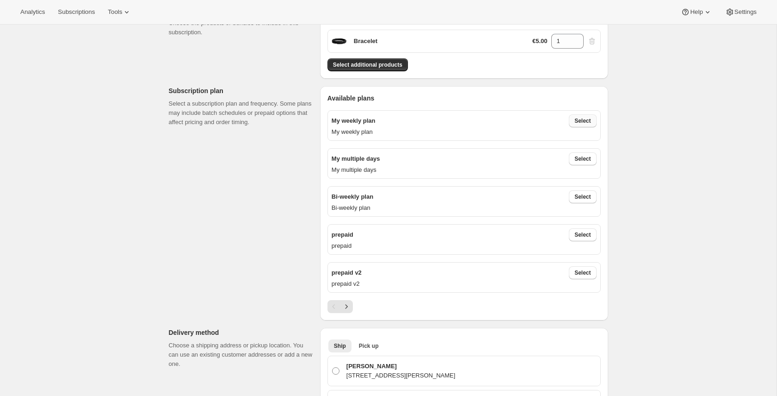
click at [587, 124] on span "Select" at bounding box center [583, 120] width 16 height 7
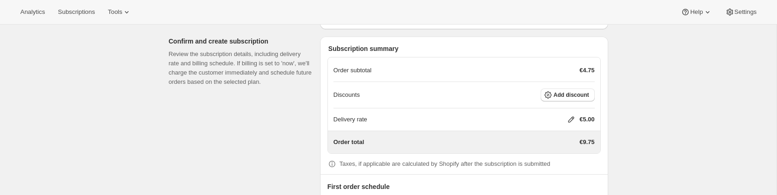
scroll to position [1018, 0]
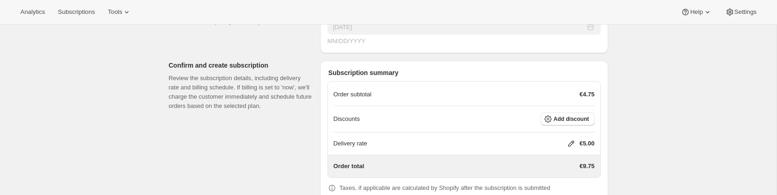
click at [568, 148] on icon at bounding box center [571, 143] width 9 height 9
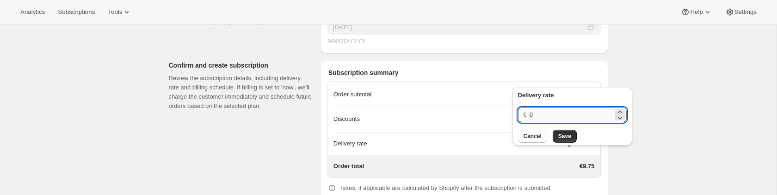
click at [546, 113] on input "0" at bounding box center [571, 114] width 83 height 15
type input "2"
click at [570, 135] on span "Save" at bounding box center [564, 135] width 13 height 7
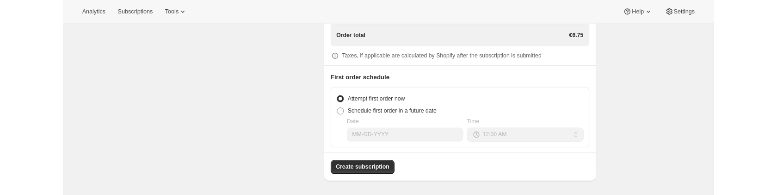
scroll to position [1154, 0]
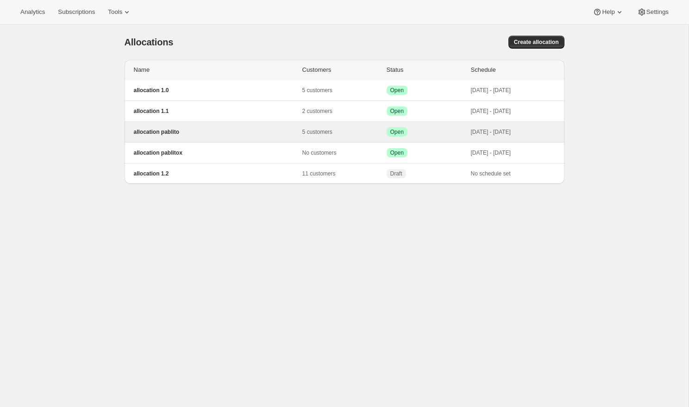
click at [196, 129] on p "allocation pablito" at bounding box center [218, 131] width 168 height 7
